Goal: Task Accomplishment & Management: Complete application form

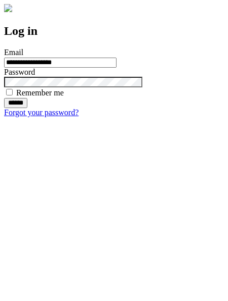
type input "**********"
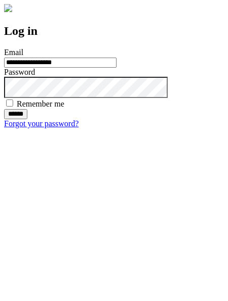
click at [27, 119] on input "******" at bounding box center [15, 114] width 23 height 10
